Goal: Find specific page/section

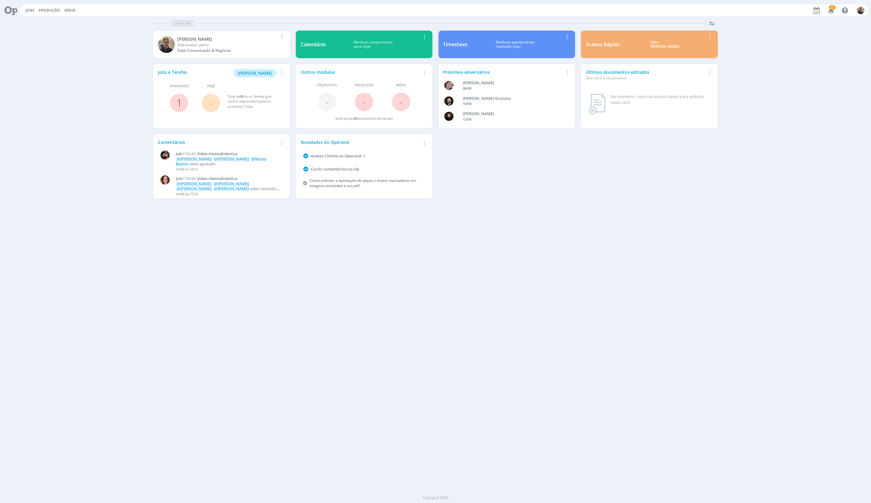
click at [181, 103] on link "1" at bounding box center [179, 102] width 6 height 13
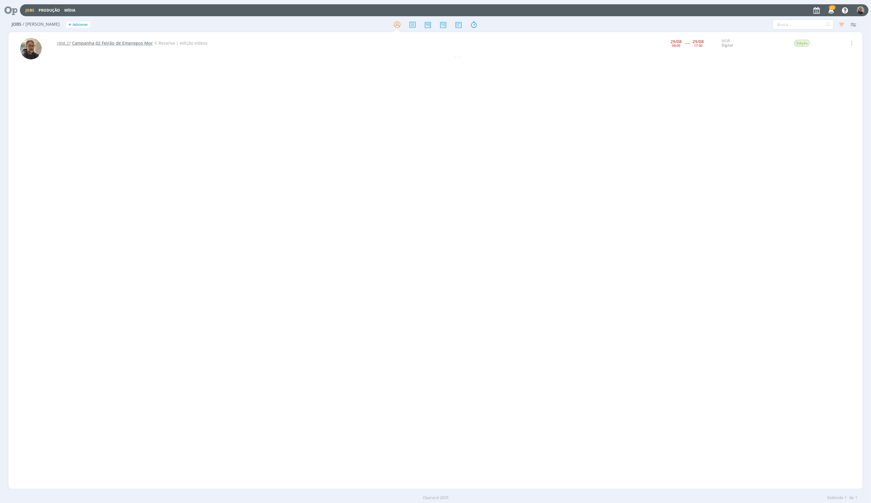
click at [142, 44] on span "Campanha 02 Feirão de Empregos Mor" at bounding box center [112, 43] width 81 height 6
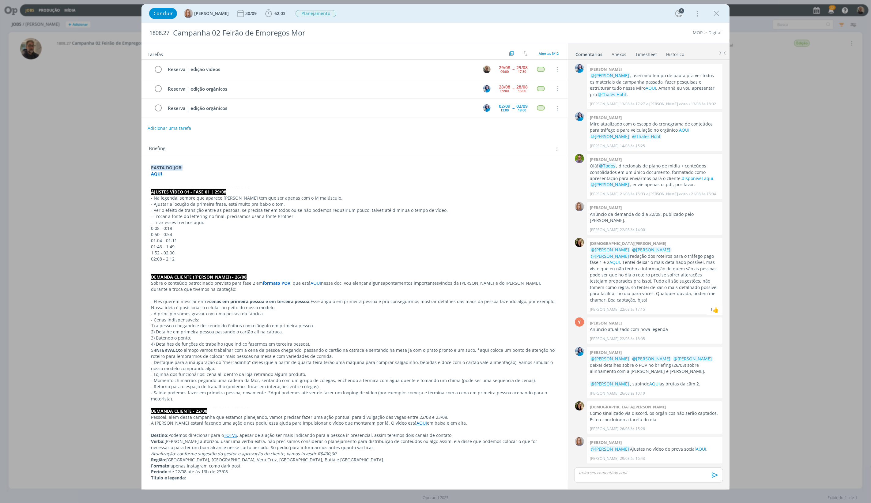
scroll to position [34, 0]
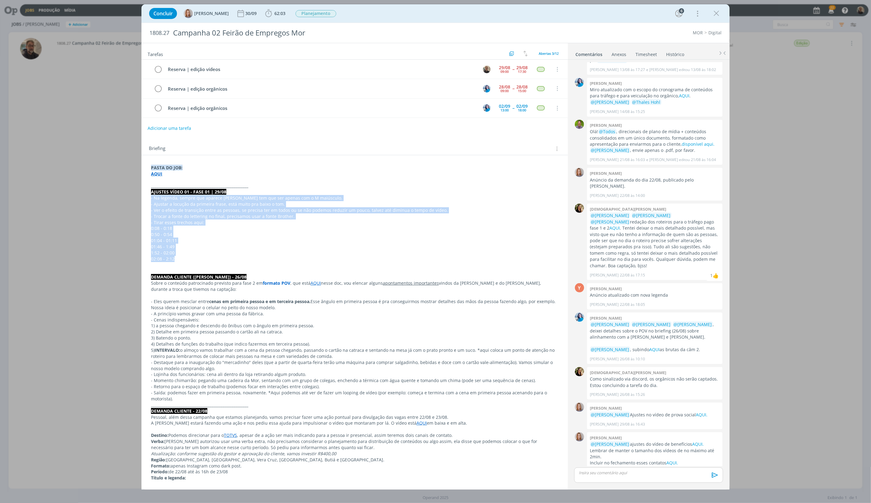
drag, startPoint x: 184, startPoint y: 261, endPoint x: 143, endPoint y: 199, distance: 73.9
click at [207, 233] on p "0:50 - 0:54" at bounding box center [354, 235] width 407 height 6
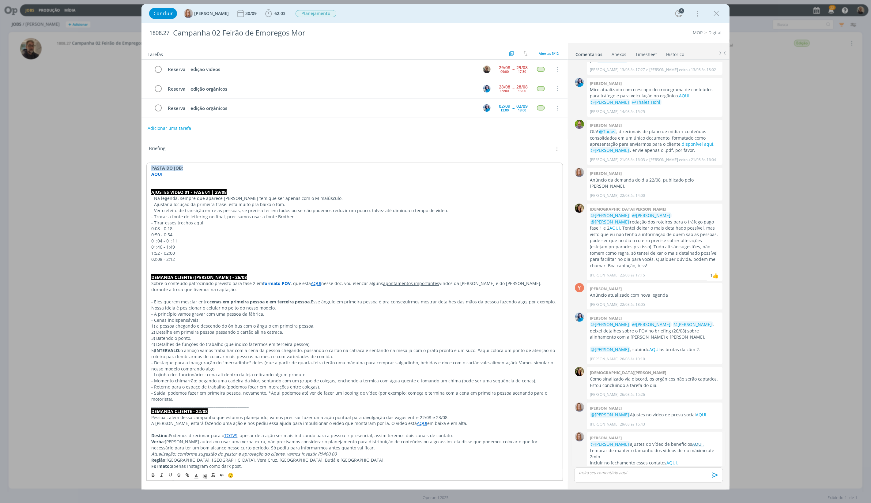
click at [694, 442] on link "AQUI." at bounding box center [699, 445] width 12 height 6
click at [696, 412] on link "AQUI." at bounding box center [702, 415] width 12 height 6
